Goal: Information Seeking & Learning: Learn about a topic

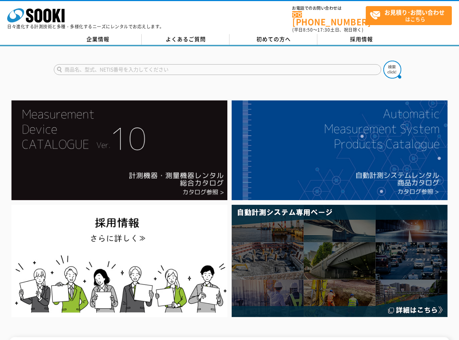
type input "S"
type input "B40"
click at [383, 61] on button at bounding box center [392, 70] width 18 height 18
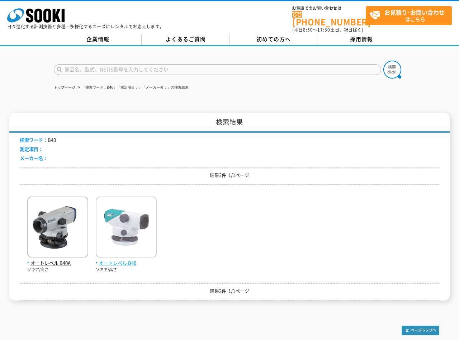
click at [122, 260] on span "オートレベル B40" at bounding box center [126, 263] width 61 height 8
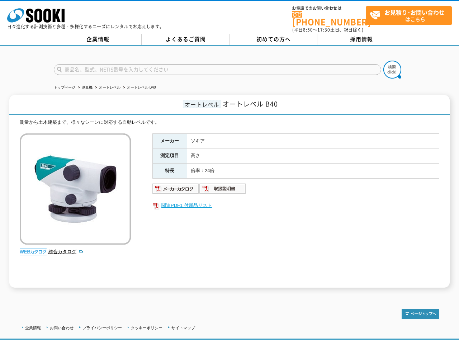
click at [203, 201] on link "関連PDF1 付属品リスト" at bounding box center [295, 205] width 287 height 9
click at [153, 66] on input "text" at bounding box center [217, 69] width 327 height 11
type input "ST-5"
click at [397, 66] on img at bounding box center [392, 70] width 18 height 18
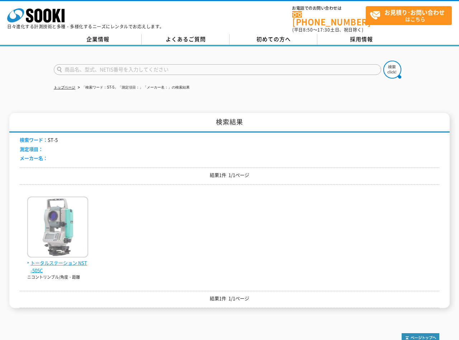
click at [67, 260] on span "トータルステーション NST-505C" at bounding box center [57, 266] width 61 height 15
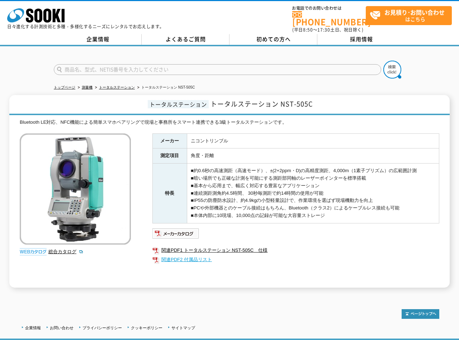
click at [179, 255] on link "関連PDF2 付属品リスト" at bounding box center [295, 259] width 287 height 9
click at [70, 85] on link "トップページ" at bounding box center [65, 87] width 22 height 4
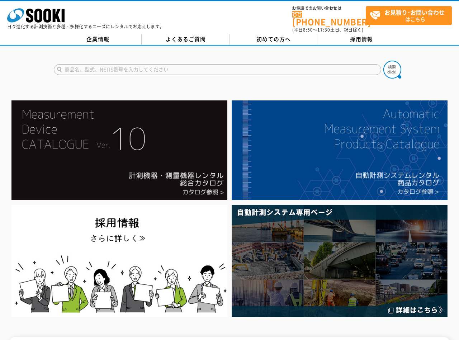
click at [73, 67] on input "text" at bounding box center [217, 69] width 327 height 11
type input "い"
type input "ミニプリズム"
click at [383, 61] on button at bounding box center [392, 70] width 18 height 18
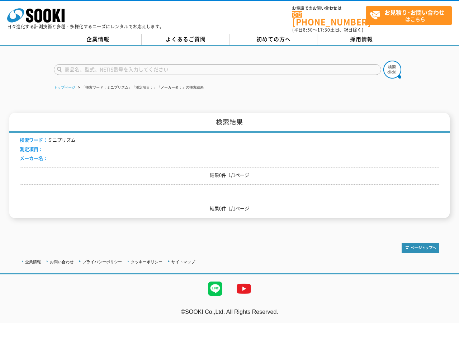
click at [62, 85] on link "トップページ" at bounding box center [65, 87] width 22 height 4
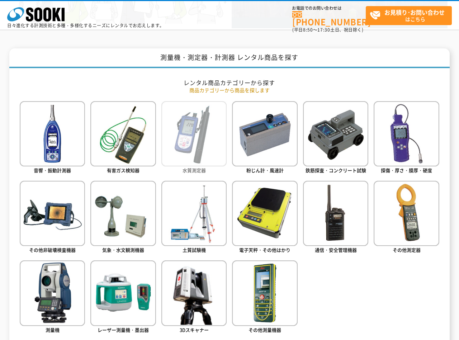
scroll to position [358, 0]
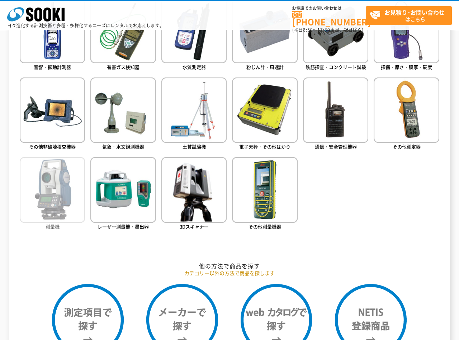
click at [63, 199] on img at bounding box center [52, 189] width 65 height 65
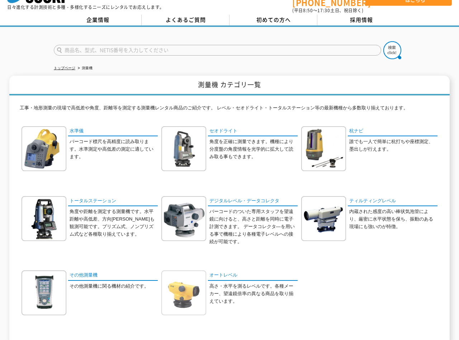
scroll to position [13, 0]
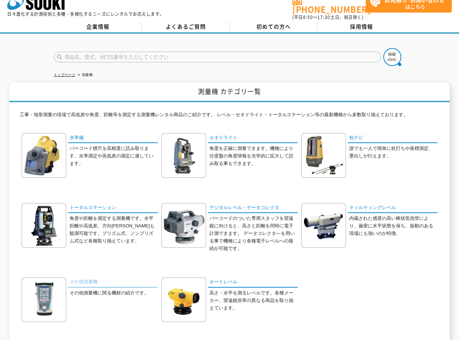
click at [82, 277] on link "その他測量機" at bounding box center [113, 282] width 90 height 10
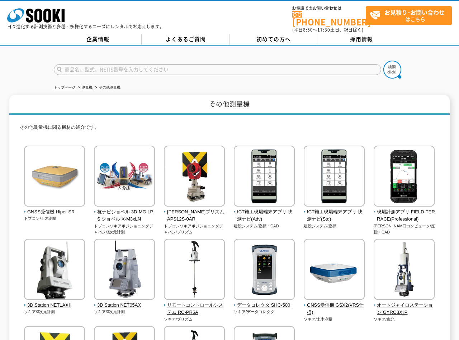
click at [96, 64] on input "text" at bounding box center [217, 69] width 327 height 11
type input "ST5"
click at [388, 63] on img at bounding box center [392, 70] width 18 height 18
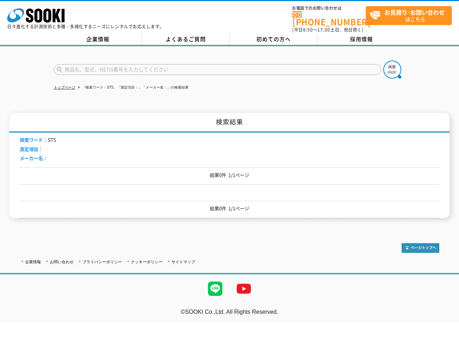
click at [145, 65] on input "text" at bounding box center [217, 69] width 327 height 11
paste input "LLXH-15t"
type input "LLXH-15t"
click at [391, 64] on img at bounding box center [392, 70] width 18 height 18
click at [128, 66] on input "text" at bounding box center [217, 69] width 327 height 11
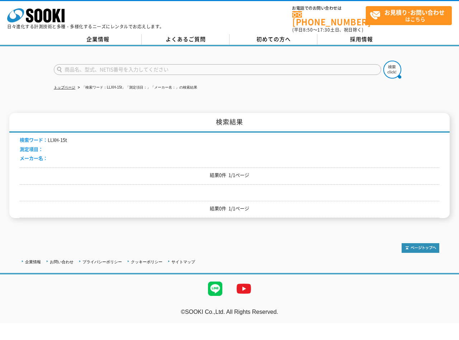
paste input "LLXH-15t"
type input "LLXH"
click at [395, 62] on img at bounding box center [392, 70] width 18 height 18
